Goal: Obtain resource: Obtain resource

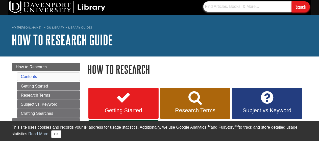
click at [248, 9] on input "text" at bounding box center [248, 6] width 88 height 11
type input "E"
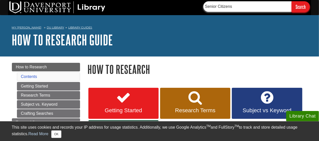
type input "Senior Citizens"
click at [292, 1] on input "Search" at bounding box center [301, 6] width 18 height 11
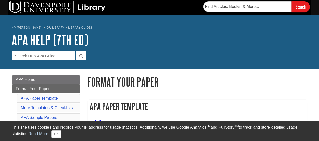
click at [180, 82] on h1 "Format Your Paper" at bounding box center [198, 82] width 220 height 13
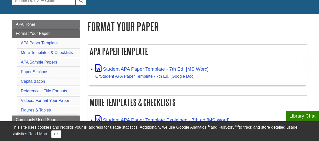
scroll to position [68, 0]
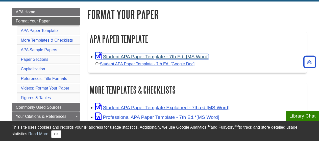
click at [165, 55] on link "Student APA Paper Template - 7th Ed. [MS Word]" at bounding box center [153, 56] width 114 height 5
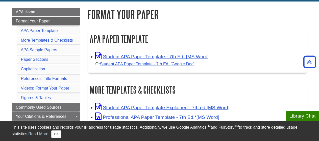
click at [270, 10] on h1 "Format Your Paper" at bounding box center [198, 14] width 220 height 13
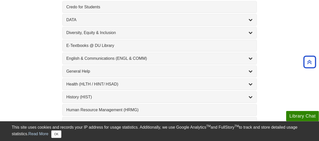
scroll to position [289, 0]
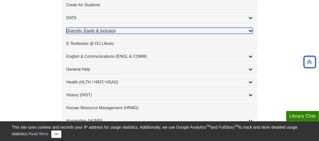
click at [250, 29] on icon "List of Subjects" at bounding box center [251, 31] width 4 height 4
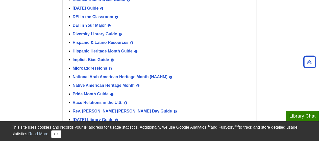
scroll to position [345, 0]
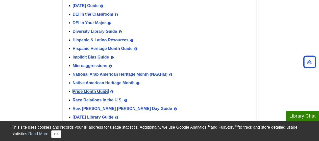
click at [102, 89] on link "Pride Month Guide" at bounding box center [91, 91] width 36 height 4
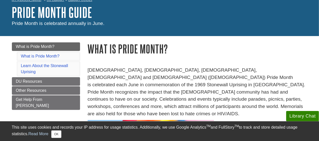
scroll to position [32, 0]
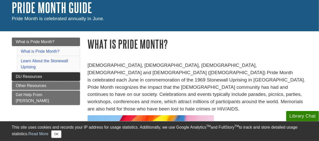
click at [27, 75] on span "DU Resources" at bounding box center [29, 77] width 26 height 4
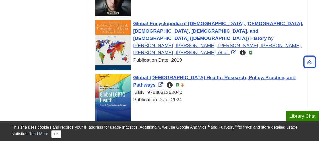
scroll to position [266, 0]
